Goal: Task Accomplishment & Management: Manage account settings

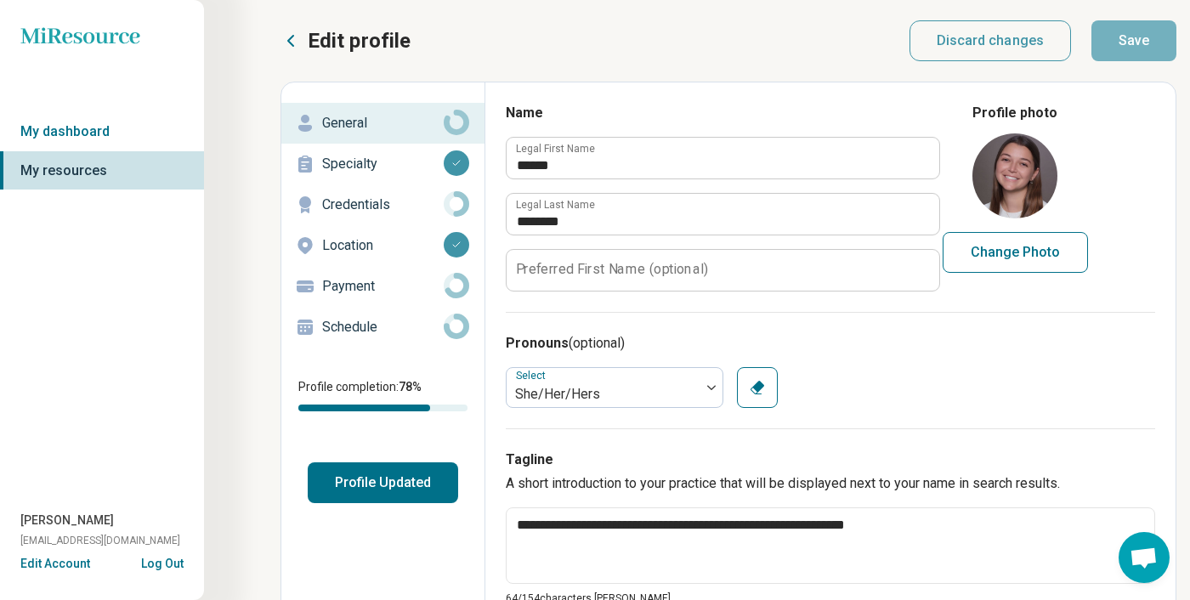
click at [384, 483] on button "Profile Updated" at bounding box center [383, 482] width 150 height 41
type textarea "*"
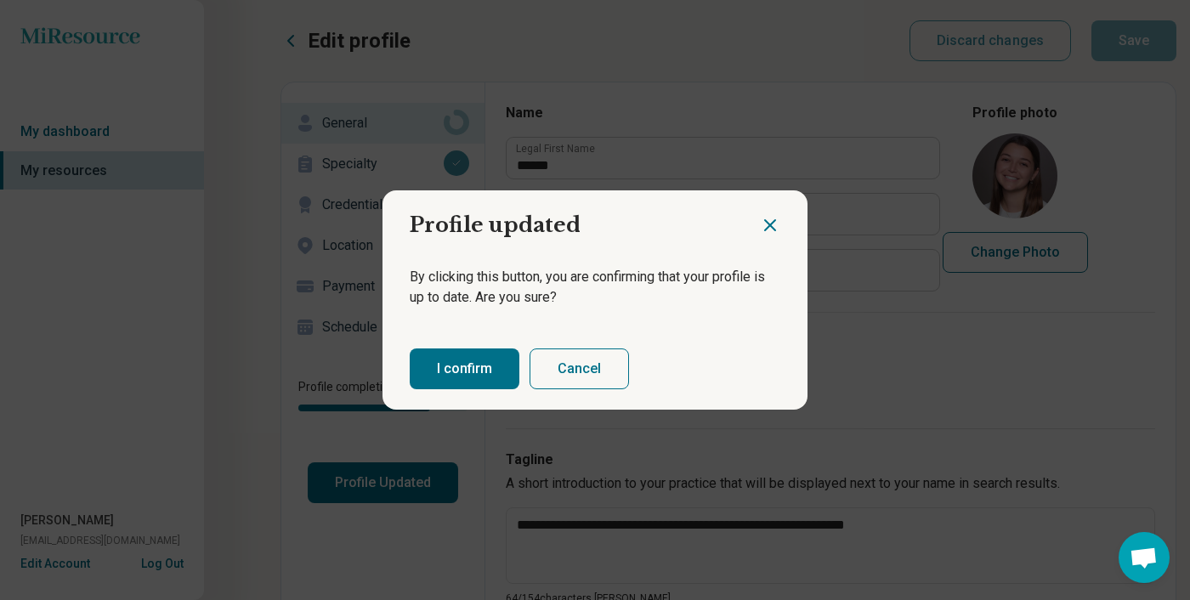
click at [469, 382] on button "I confirm" at bounding box center [465, 369] width 110 height 41
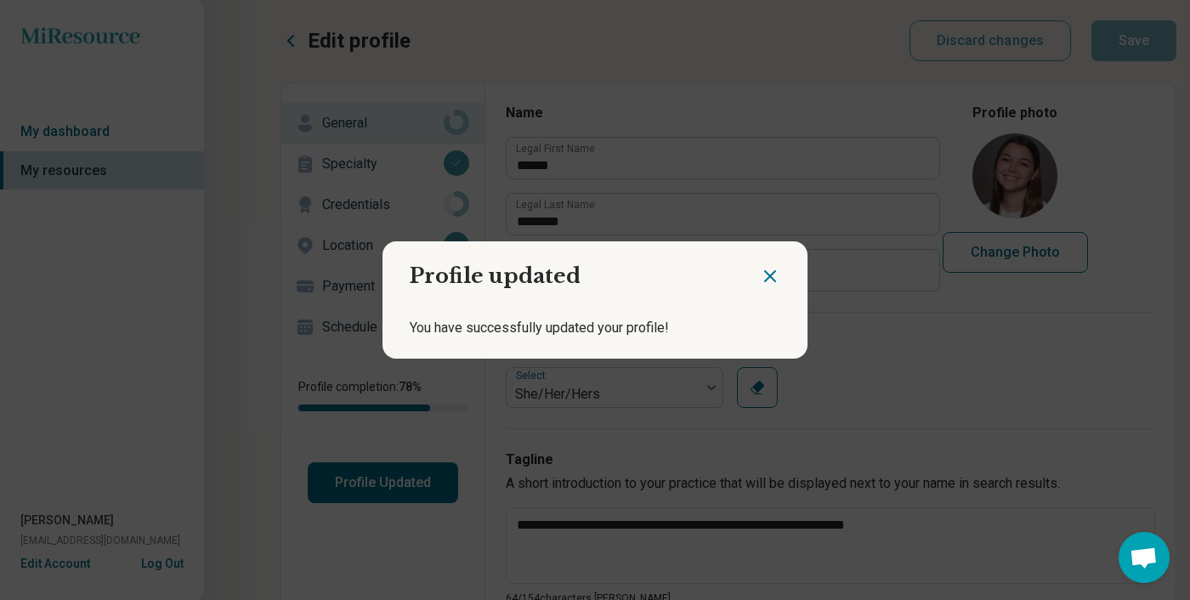
click at [114, 127] on div "Profile updated You have successfully updated your profile!" at bounding box center [595, 300] width 1190 height 600
click at [758, 269] on h2 "Profile updated" at bounding box center [571, 269] width 377 height 56
click at [774, 281] on icon "Close dialog" at bounding box center [770, 276] width 20 height 20
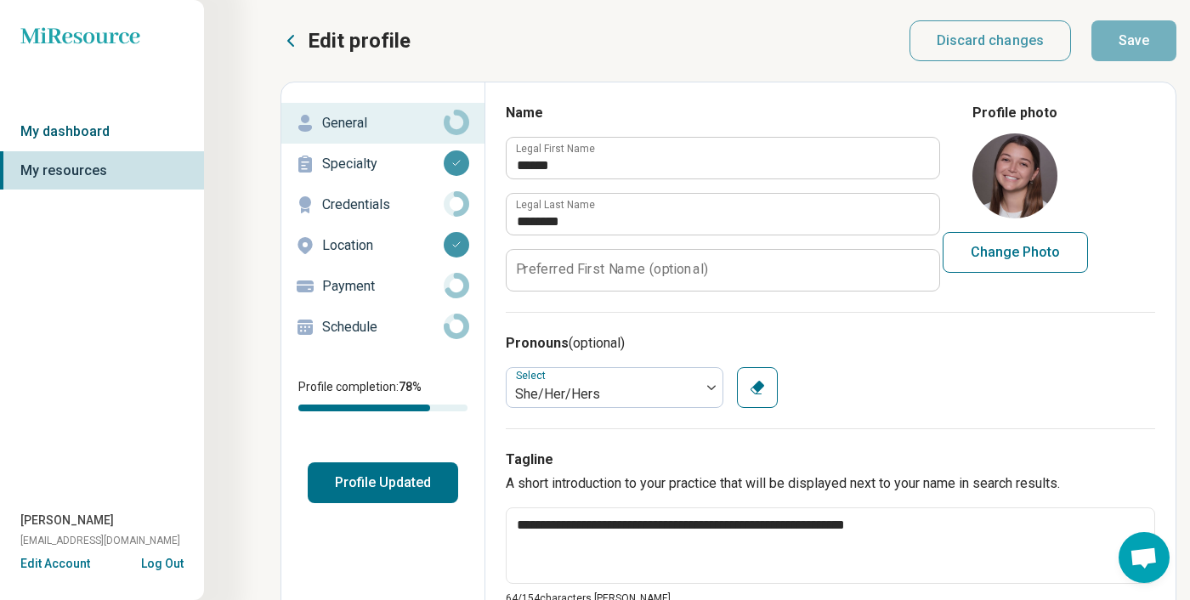
click at [169, 145] on link "My dashboard" at bounding box center [102, 131] width 204 height 39
